Goal: Task Accomplishment & Management: Use online tool/utility

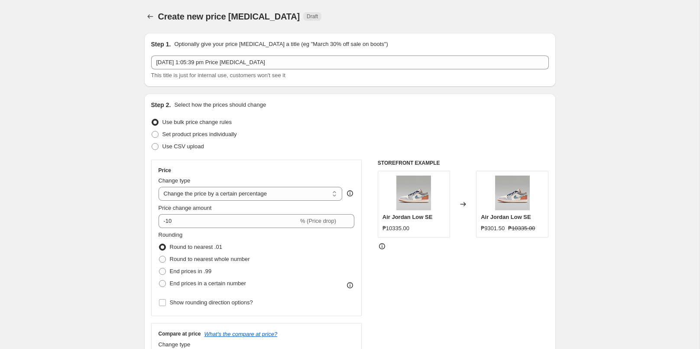
select select "percentage"
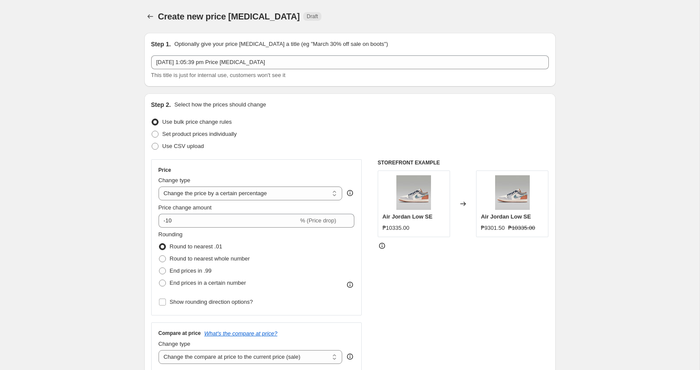
click at [307, 14] on span "Draft" at bounding box center [312, 16] width 11 height 7
click at [147, 19] on icon "Price change jobs" at bounding box center [150, 16] width 9 height 9
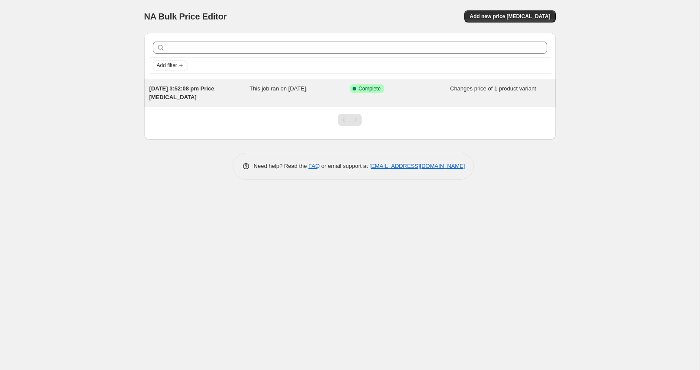
click at [457, 92] on span "Changes price of 1 product variant" at bounding box center [493, 88] width 86 height 6
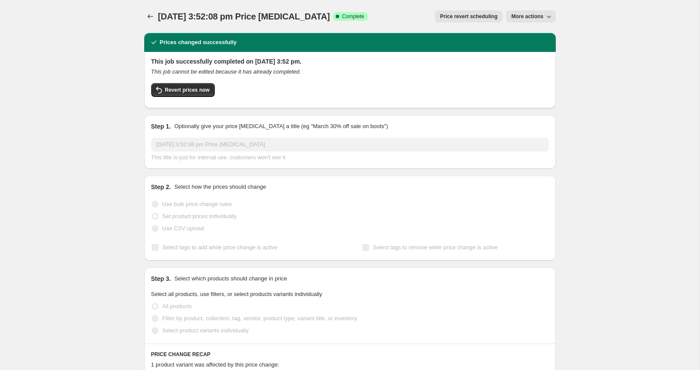
drag, startPoint x: 556, startPoint y: 92, endPoint x: 215, endPoint y: 17, distance: 348.6
click at [370, 49] on div "[DATE] 3:52:08 pm Price [MEDICAL_DATA]. This page is ready [DATE] 3:52:08 pm Pr…" at bounding box center [350, 310] width 700 height 620
click at [62, 42] on div "[DATE] 3:52:08 pm Price [MEDICAL_DATA]. This page is ready [DATE] 3:52:08 pm Pr…" at bounding box center [350, 310] width 700 height 620
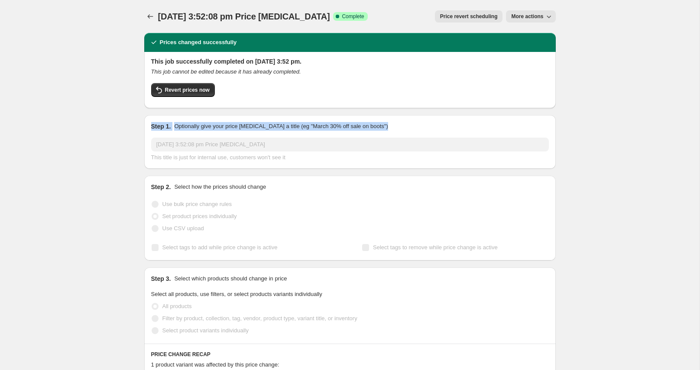
drag, startPoint x: 62, startPoint y: 27, endPoint x: 625, endPoint y: 130, distance: 572.9
click at [614, 136] on div "[DATE] 3:52:08 pm Price [MEDICAL_DATA]. This page is ready [DATE] 3:52:08 pm Pr…" at bounding box center [350, 310] width 700 height 620
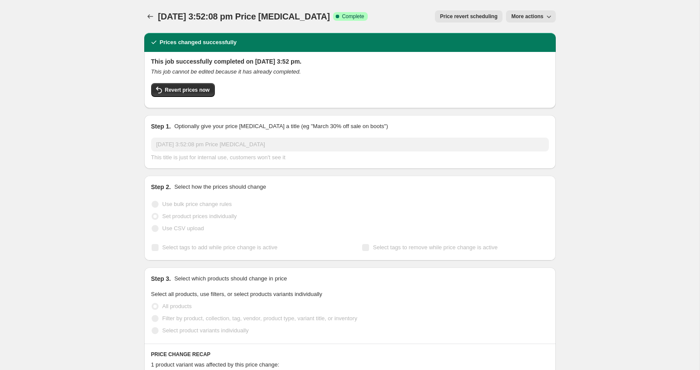
click at [622, 100] on div "[DATE] 3:52:08 pm Price [MEDICAL_DATA]. This page is ready [DATE] 3:52:08 pm Pr…" at bounding box center [350, 310] width 700 height 620
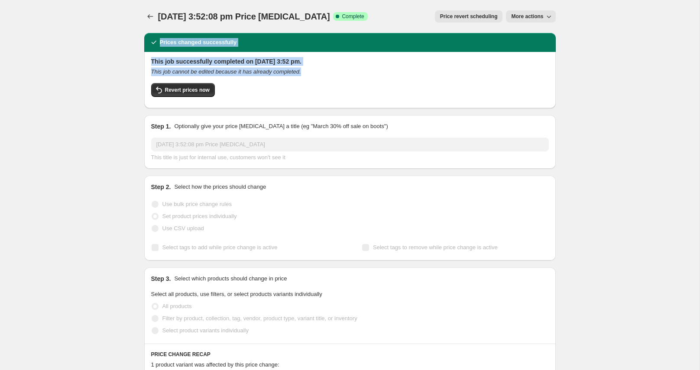
drag, startPoint x: 138, startPoint y: 46, endPoint x: 537, endPoint y: 90, distance: 401.8
click at [531, 91] on div "Prices changed successfully This job successfully completed on [DATE] 3:52 pm. …" at bounding box center [346, 296] width 418 height 541
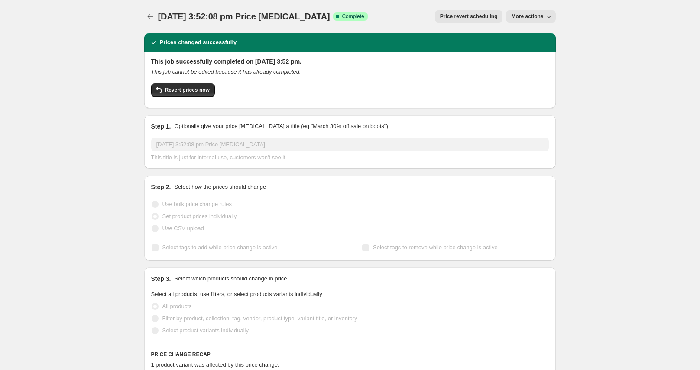
click at [540, 89] on div "Revert prices now" at bounding box center [350, 92] width 398 height 18
drag, startPoint x: 540, startPoint y: 89, endPoint x: 191, endPoint y: 20, distance: 355.4
click at [192, 20] on div "[DATE] 3:52:08 pm Price [MEDICAL_DATA]. This page is ready [DATE] 3:52:08 pm Pr…" at bounding box center [350, 310] width 432 height 620
drag, startPoint x: 635, startPoint y: 81, endPoint x: 134, endPoint y: 6, distance: 506.2
click at [133, 6] on div "[DATE] 3:52:08 pm Price [MEDICAL_DATA]. This page is ready [DATE] 3:52:08 pm Pr…" at bounding box center [350, 310] width 700 height 620
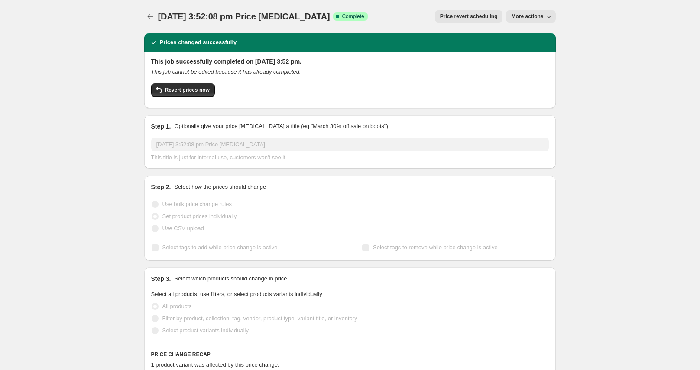
click at [558, 110] on div "[DATE] 3:52:08 pm Price [MEDICAL_DATA]. This page is ready [DATE] 3:52:08 pm Pr…" at bounding box center [350, 310] width 432 height 620
drag, startPoint x: 440, startPoint y: 91, endPoint x: 126, endPoint y: 61, distance: 315.9
click at [131, 61] on div "[DATE] 3:52:08 pm Price [MEDICAL_DATA]. This page is ready [DATE] 3:52:08 pm Pr…" at bounding box center [350, 310] width 700 height 620
click at [91, 51] on div "[DATE] 3:52:08 pm Price [MEDICAL_DATA]. This page is ready [DATE] 3:52:08 pm Pr…" at bounding box center [350, 310] width 700 height 620
drag, startPoint x: 146, startPoint y: 44, endPoint x: 441, endPoint y: 78, distance: 297.4
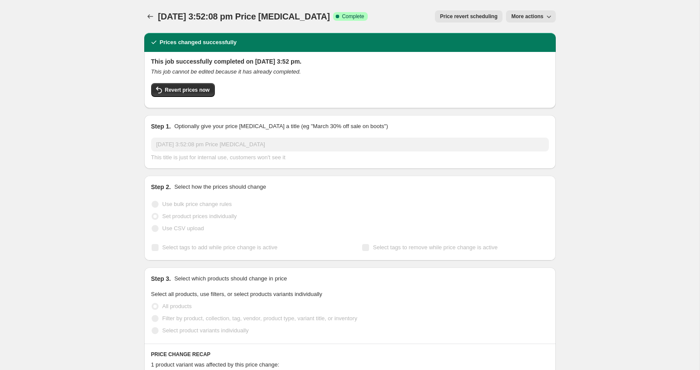
click at [441, 78] on div "Prices changed successfully This job successfully completed on [DATE] 3:52 pm. …" at bounding box center [346, 296] width 418 height 541
